Goal: Task Accomplishment & Management: Manage account settings

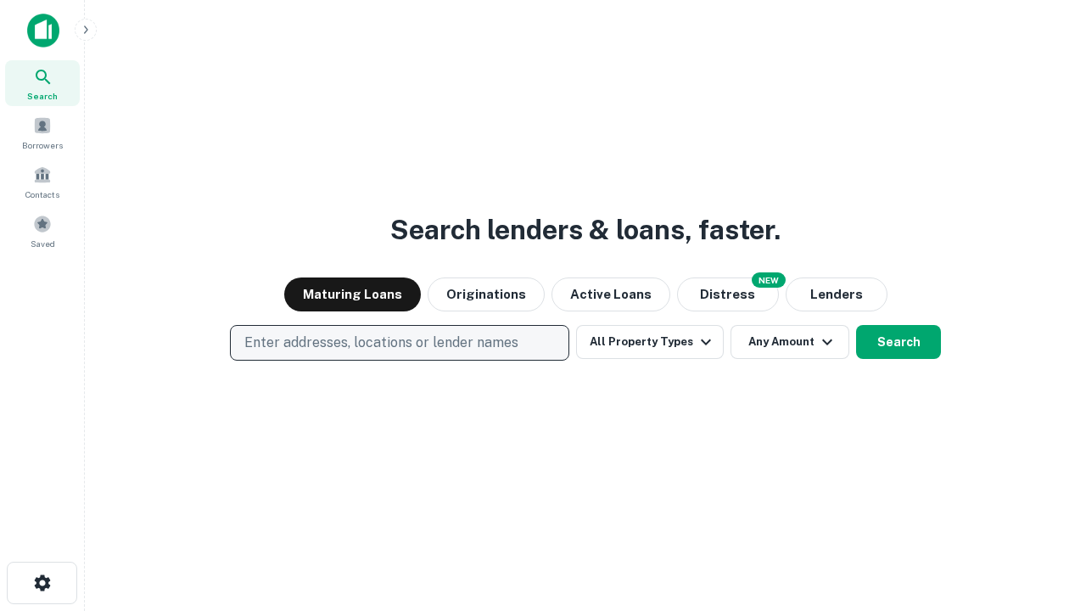
click at [399, 343] on p "Enter addresses, locations or lender names" at bounding box center [381, 342] width 274 height 20
type input "**********"
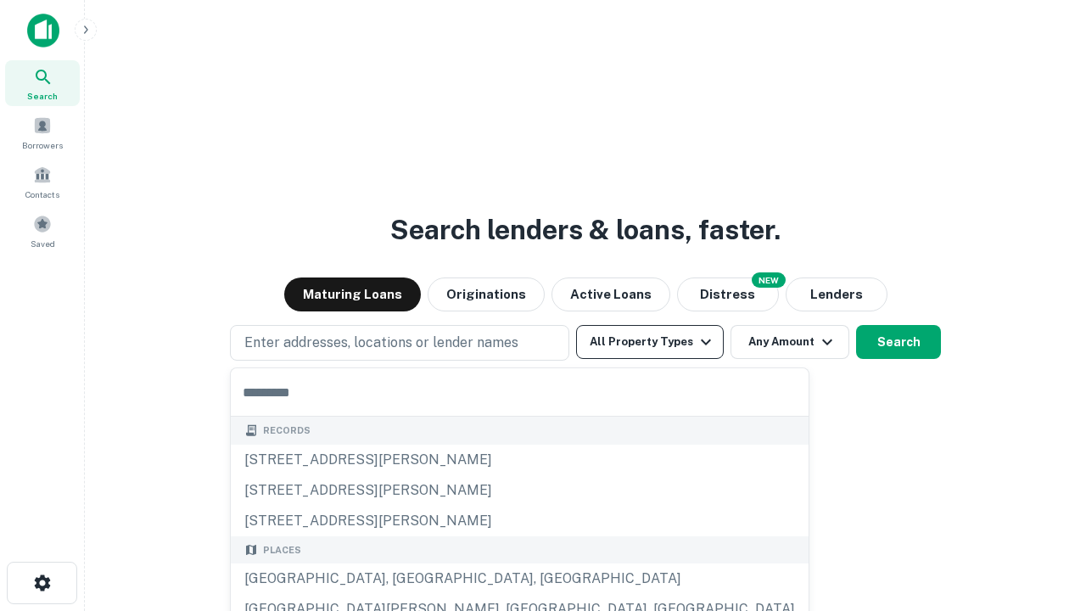
click at [650, 342] on button "All Property Types" at bounding box center [650, 342] width 148 height 34
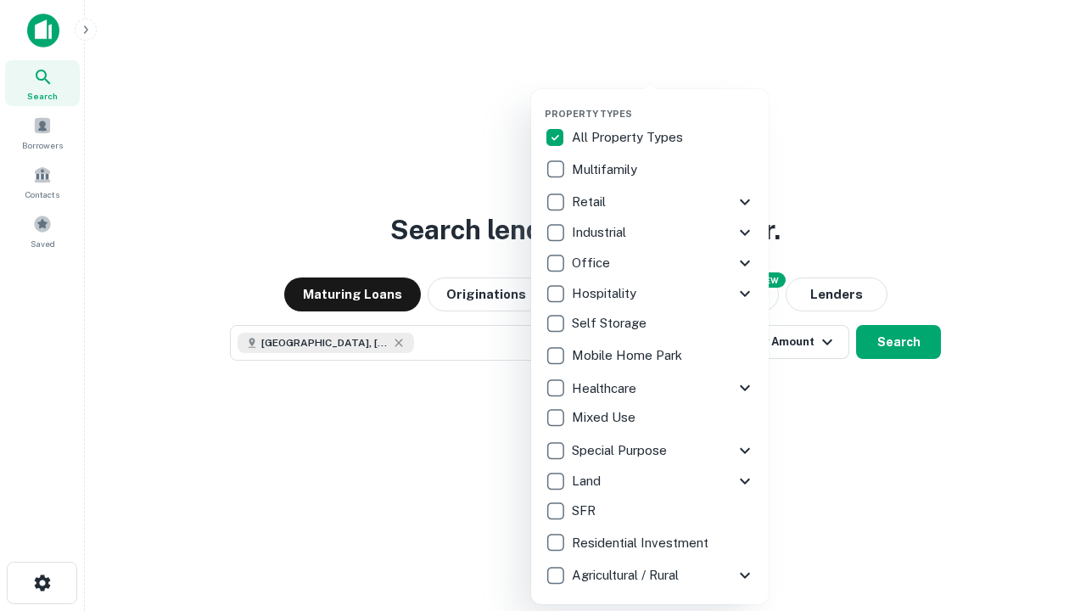
click at [663, 103] on button "button" at bounding box center [662, 103] width 237 height 1
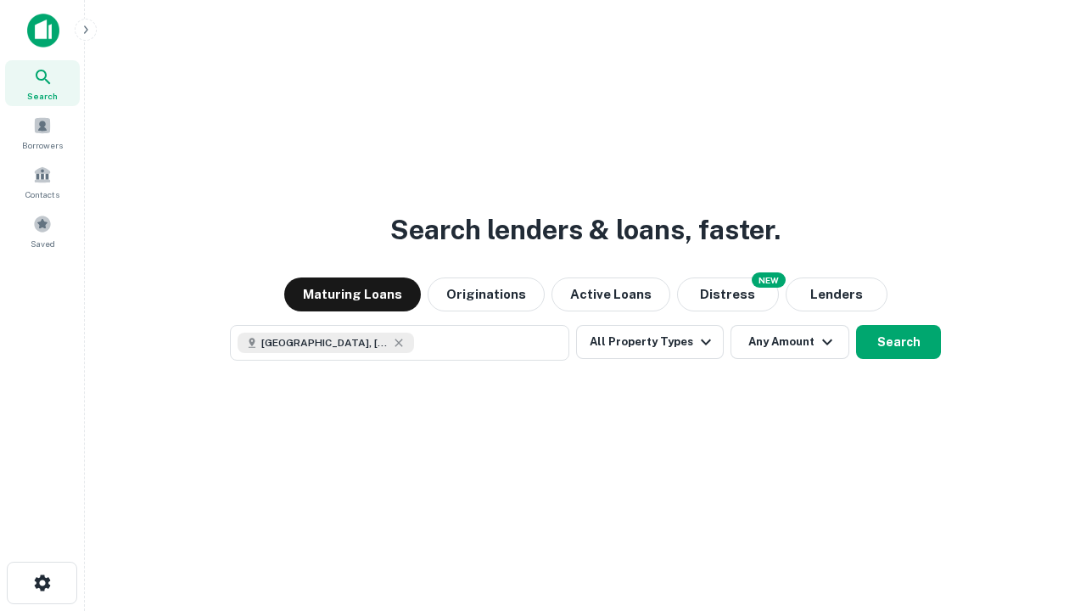
scroll to position [27, 0]
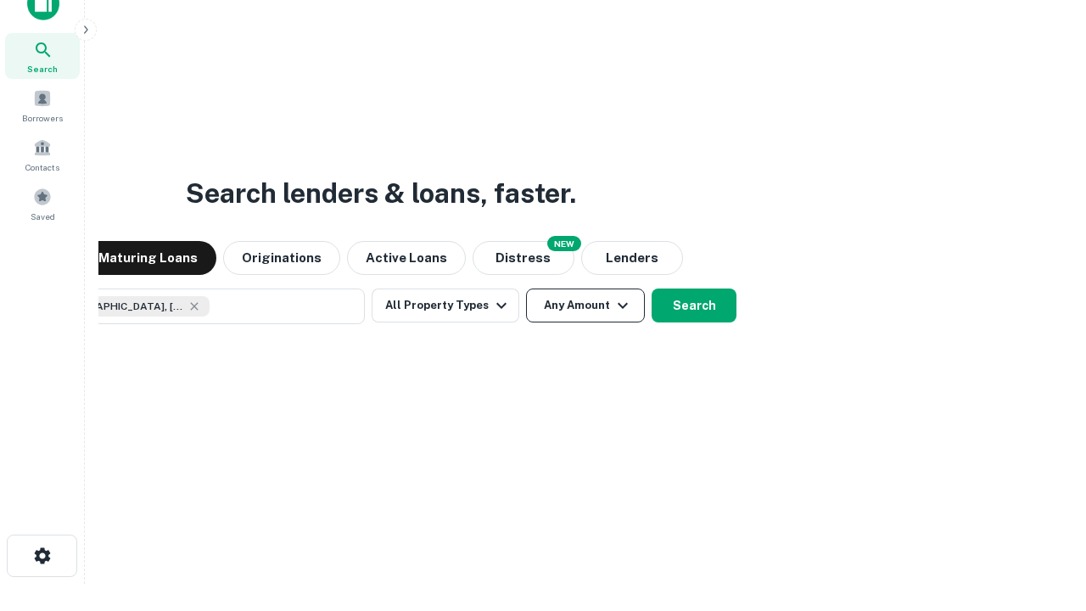
click at [526, 288] on button "Any Amount" at bounding box center [585, 305] width 119 height 34
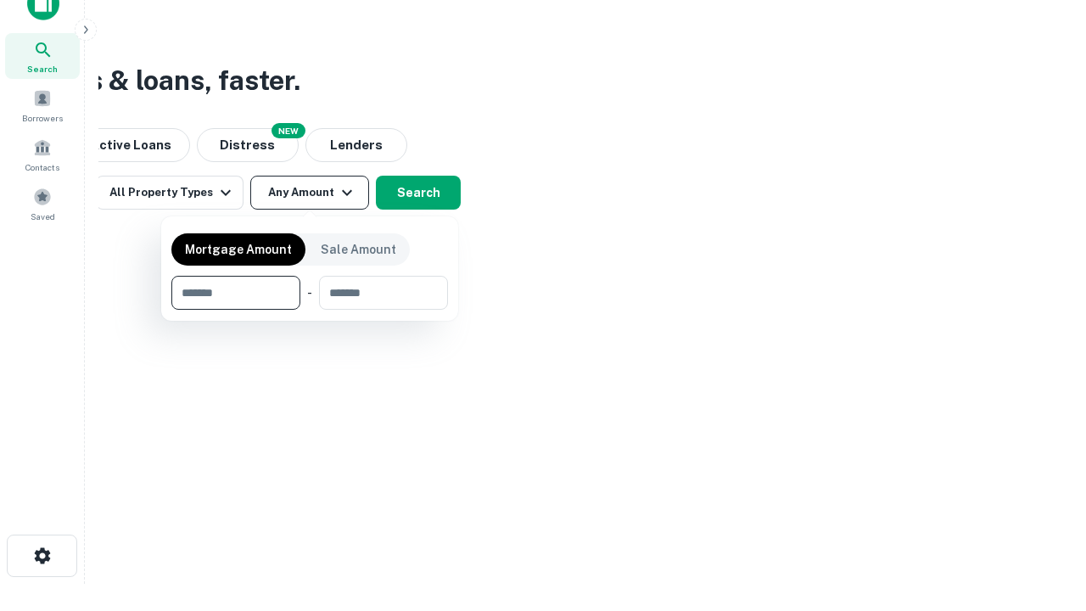
type input "*******"
click at [310, 310] on button "button" at bounding box center [309, 310] width 276 height 1
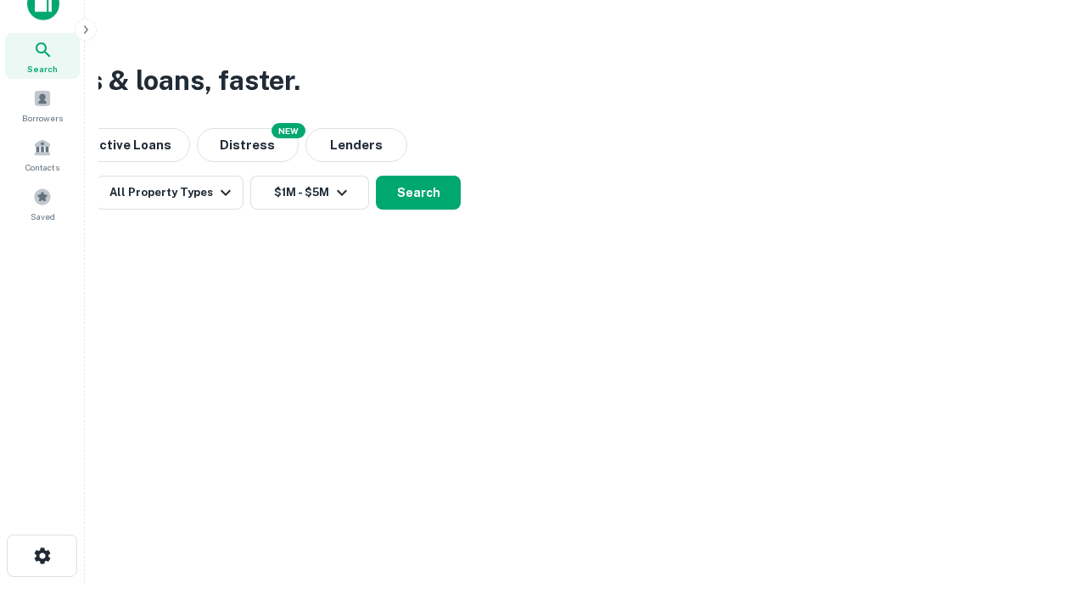
scroll to position [9, 313]
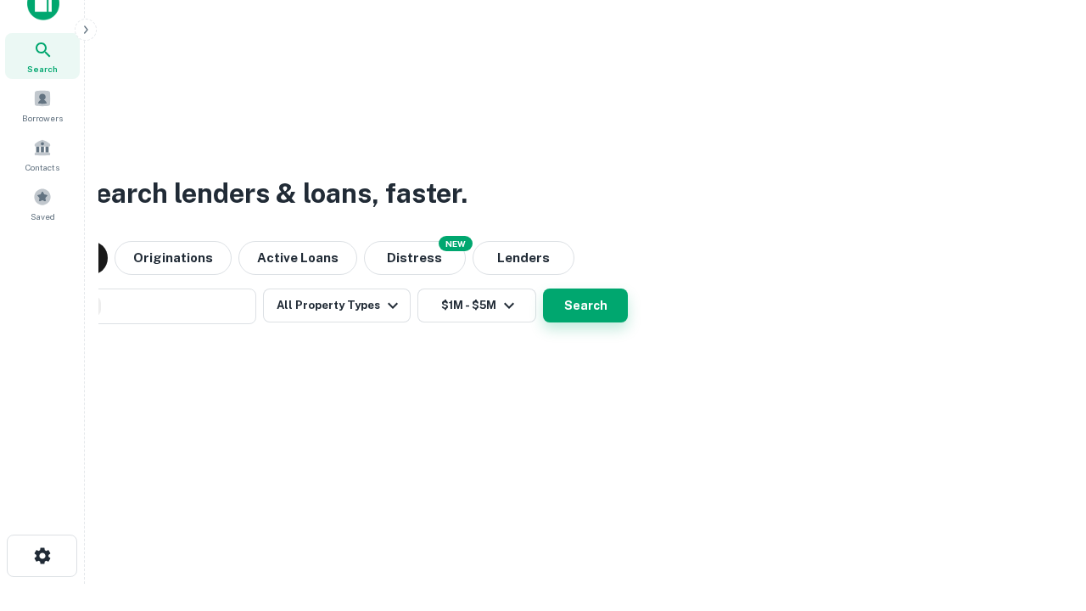
click at [543, 288] on button "Search" at bounding box center [585, 305] width 85 height 34
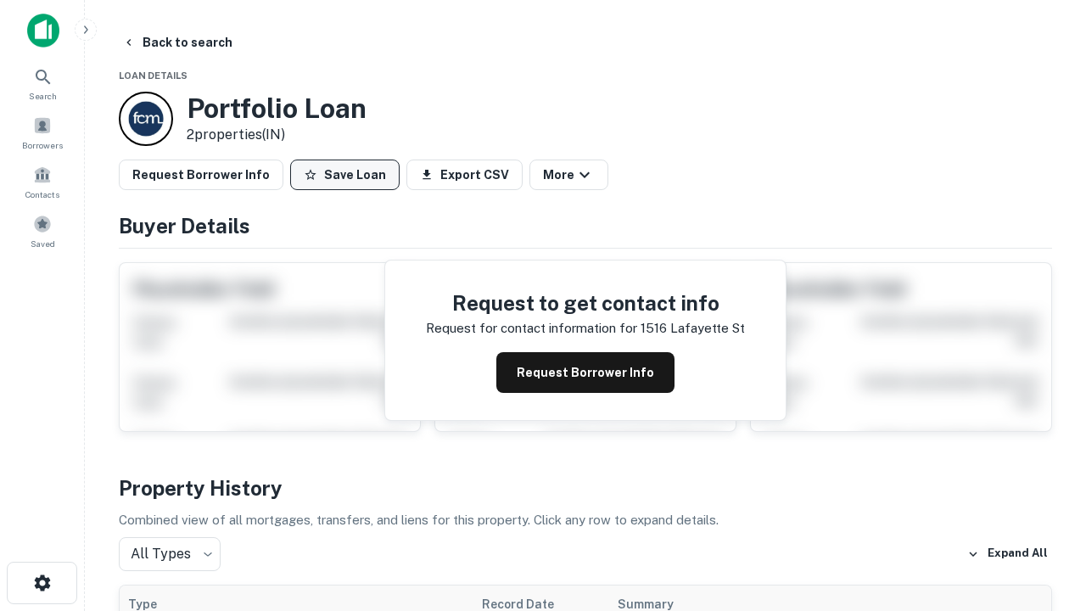
click at [344, 175] on button "Save Loan" at bounding box center [344, 174] width 109 height 31
click at [349, 175] on button "Loan Saved" at bounding box center [348, 174] width 117 height 31
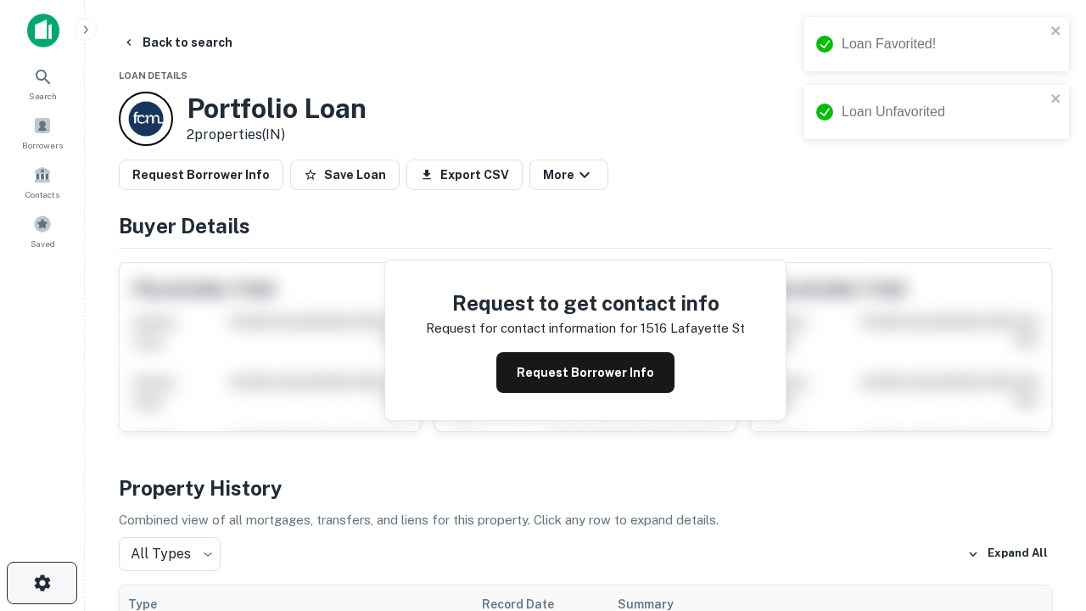
click at [42, 583] on icon "button" at bounding box center [42, 582] width 20 height 20
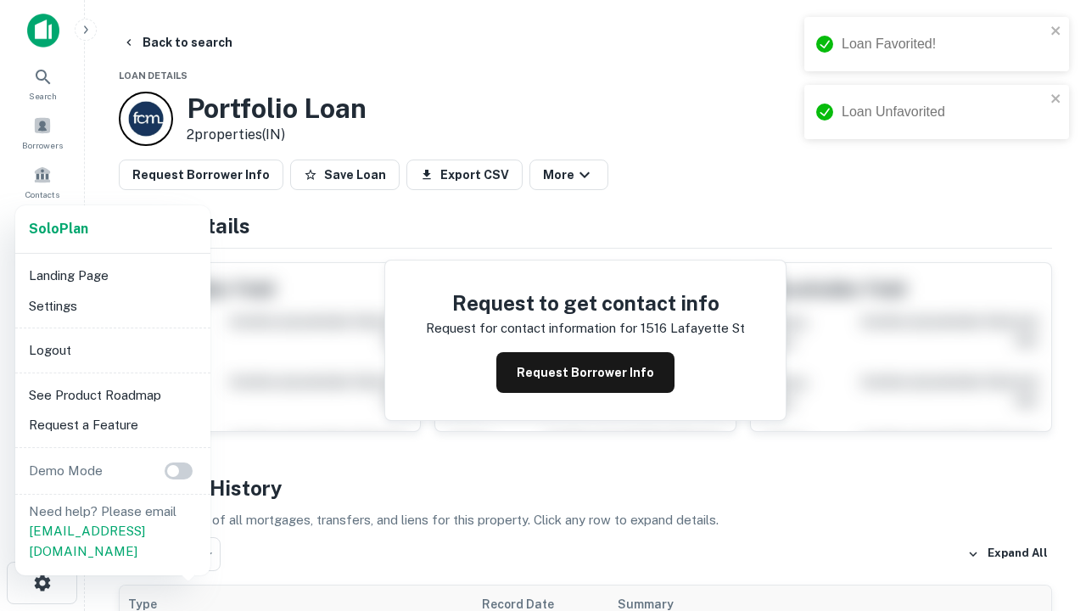
click at [112, 349] on li "Logout" at bounding box center [112, 350] width 181 height 31
